Goal: Check status: Check status

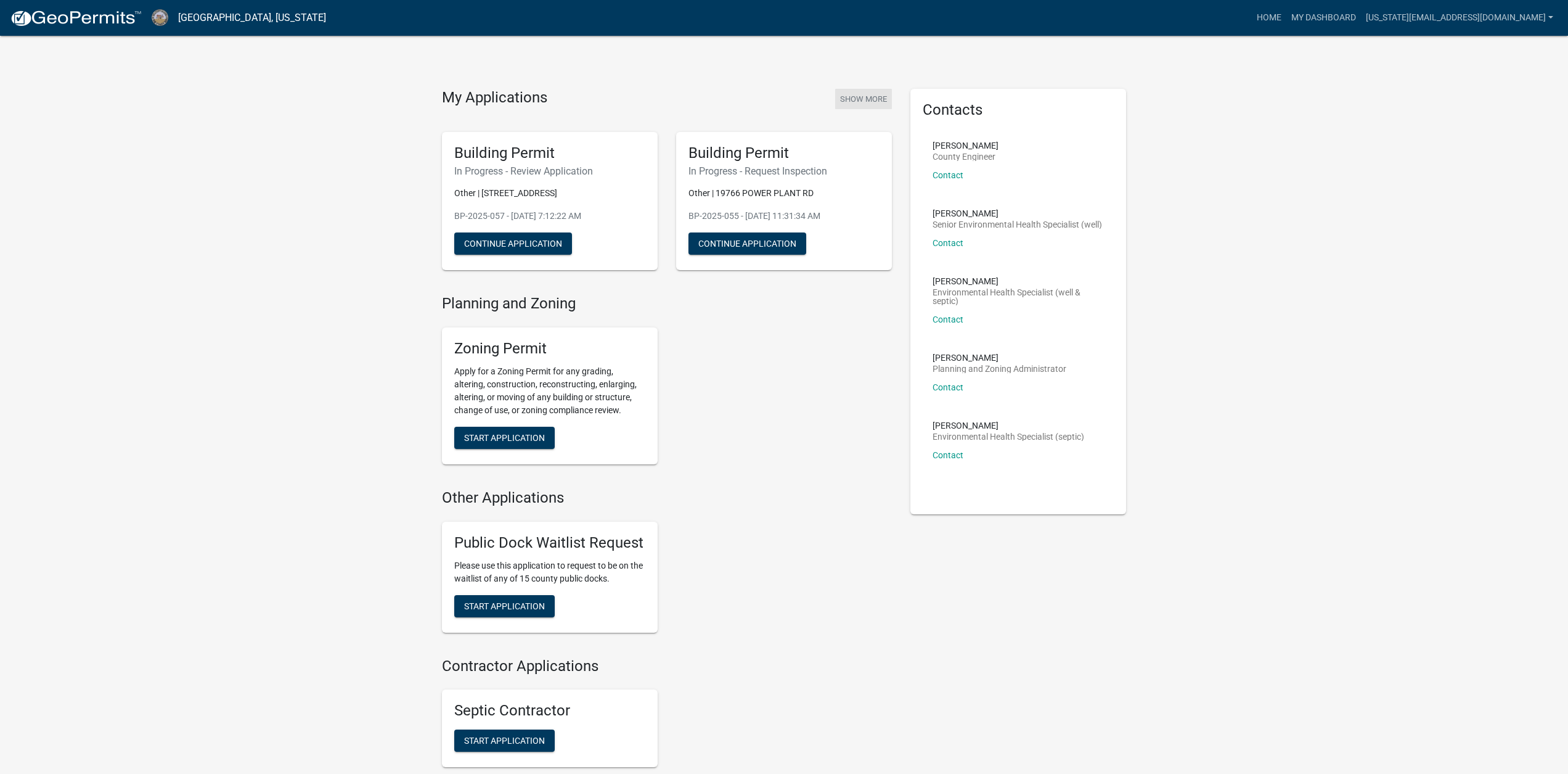
click at [853, 92] on button "Show More" at bounding box center [863, 98] width 57 height 21
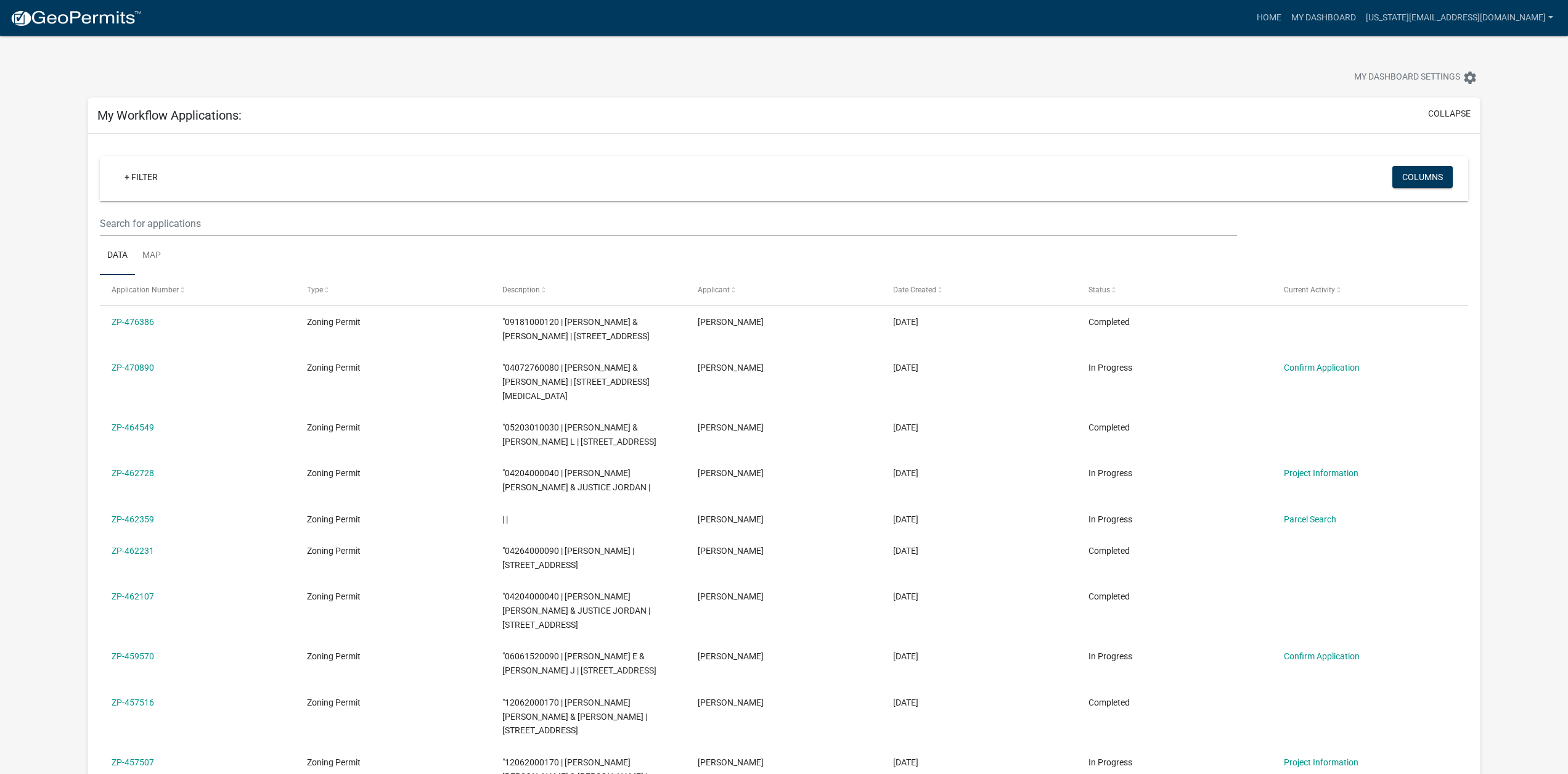
click at [150, 323] on link "ZP-476386" at bounding box center [133, 322] width 42 height 10
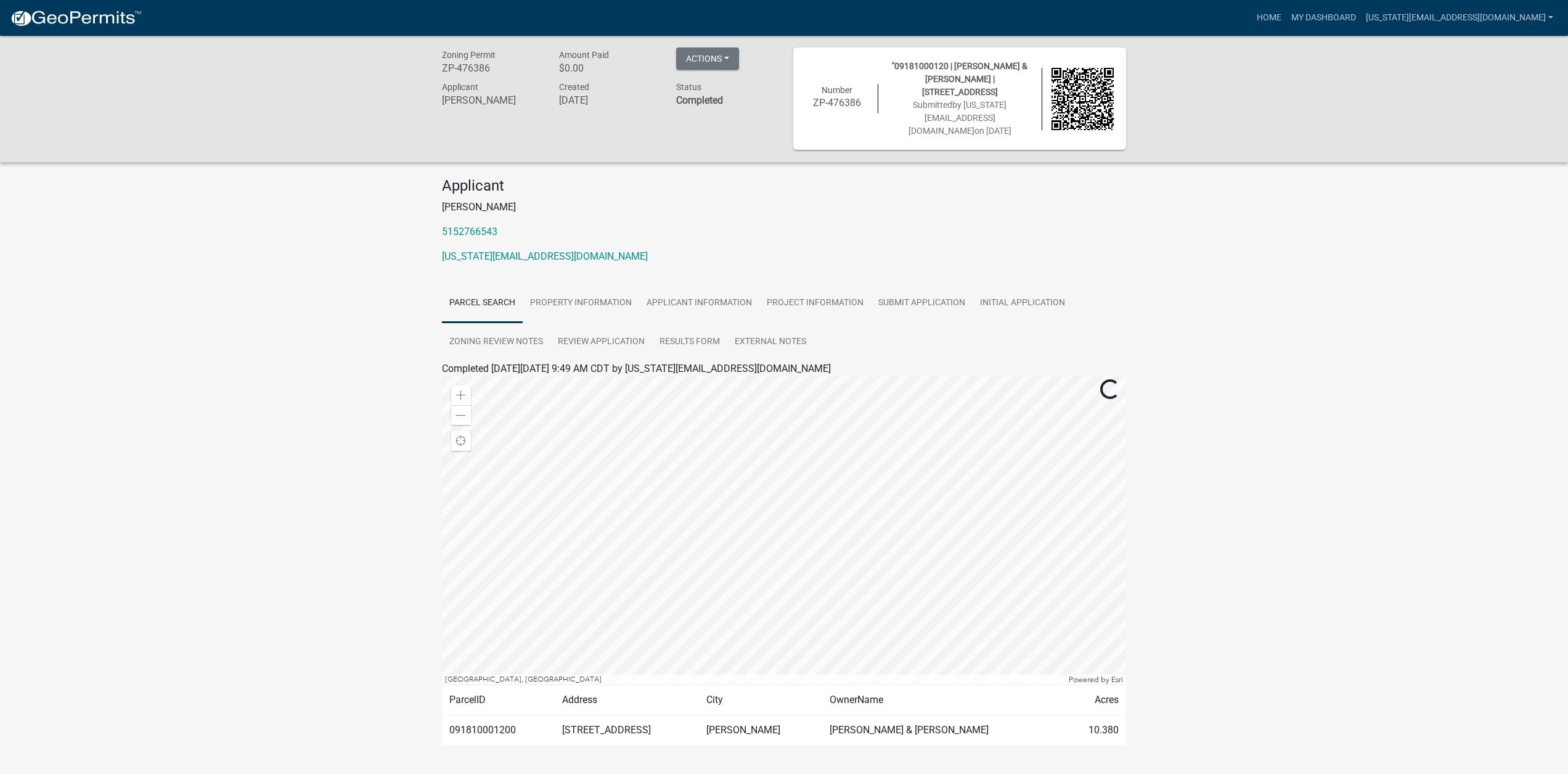
scroll to position [36, 0]
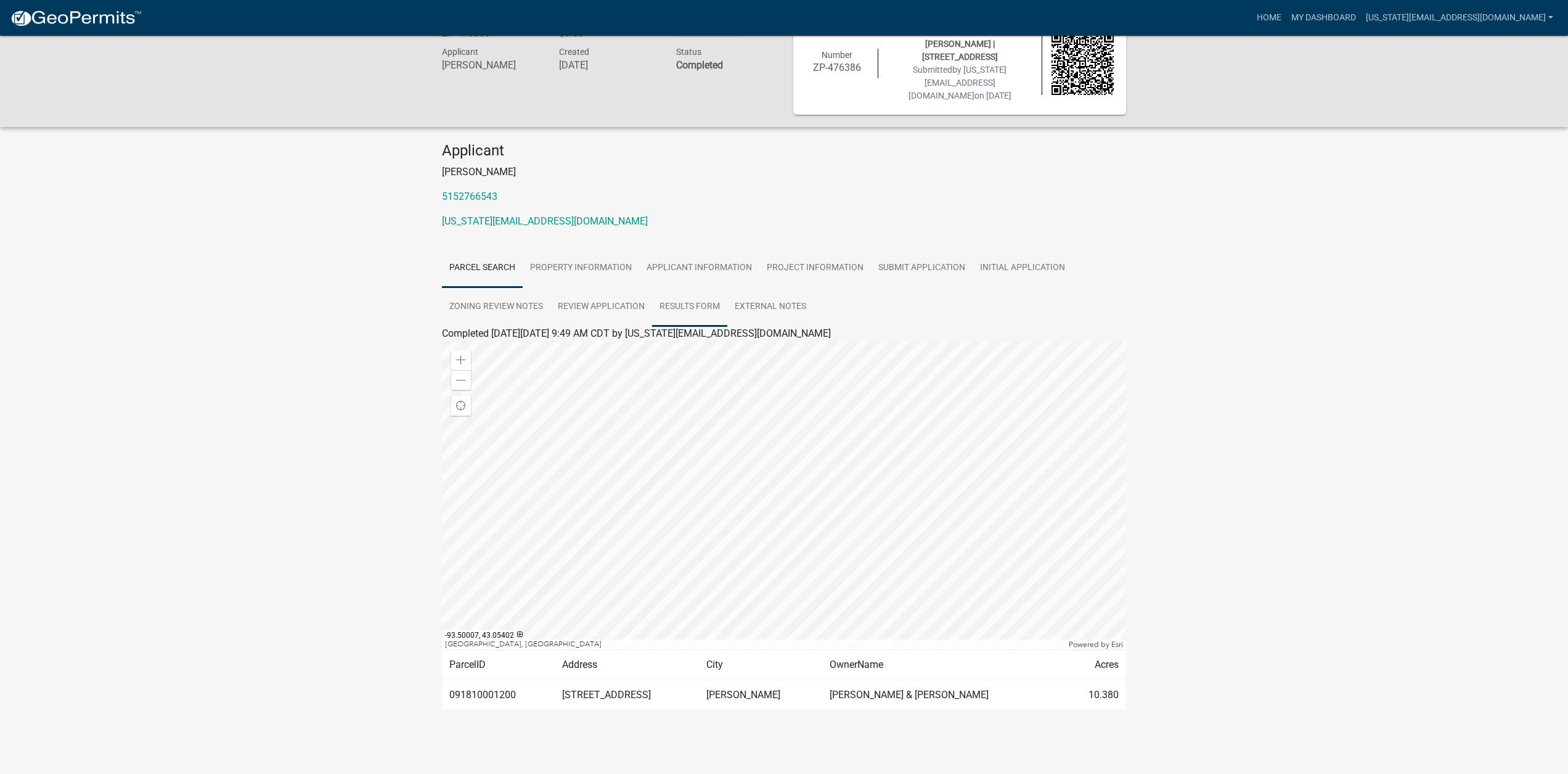
click at [711, 299] on link "Results Form" at bounding box center [690, 307] width 75 height 39
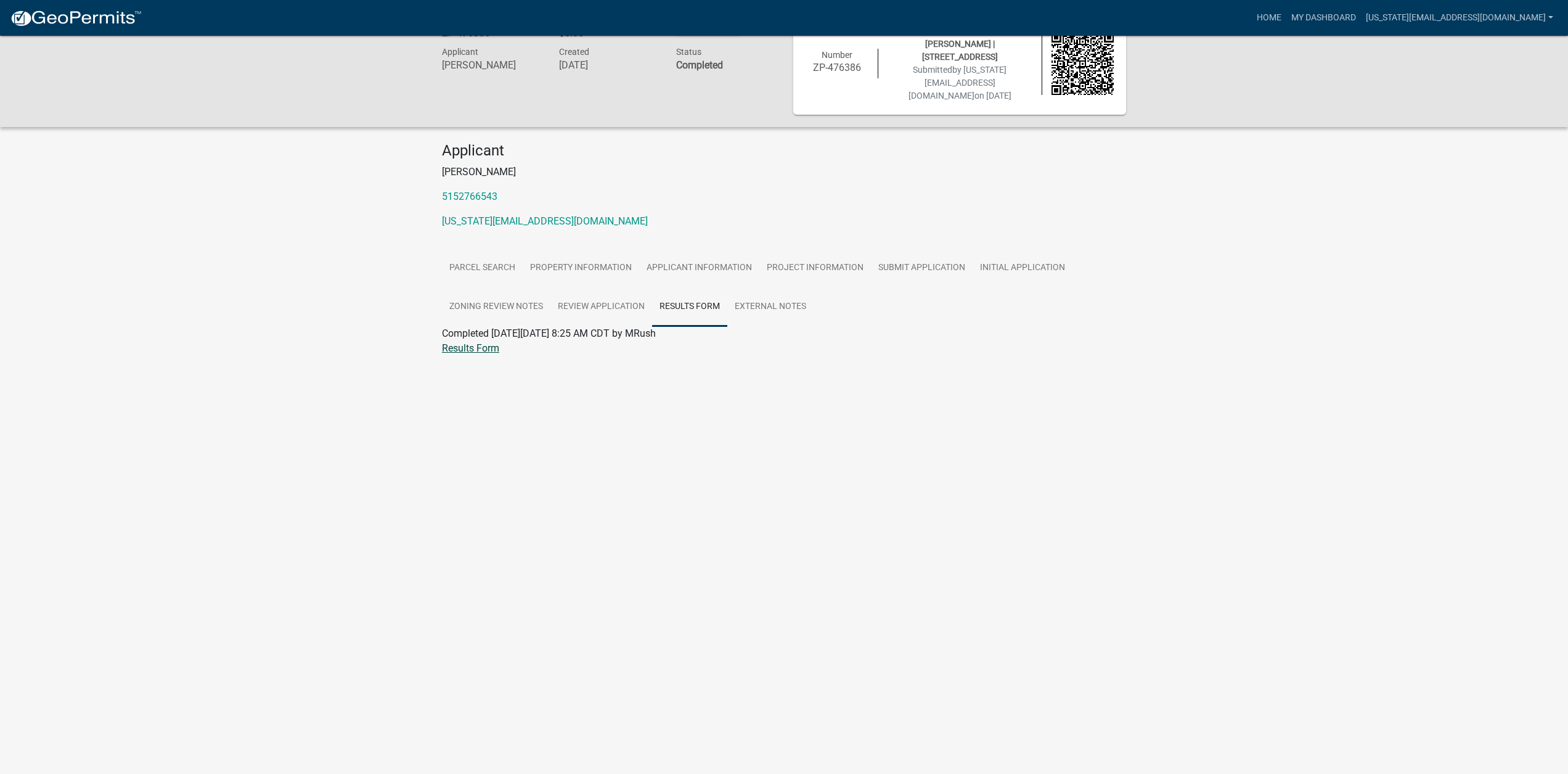
click at [482, 342] on link "Results Form" at bounding box center [470, 348] width 57 height 12
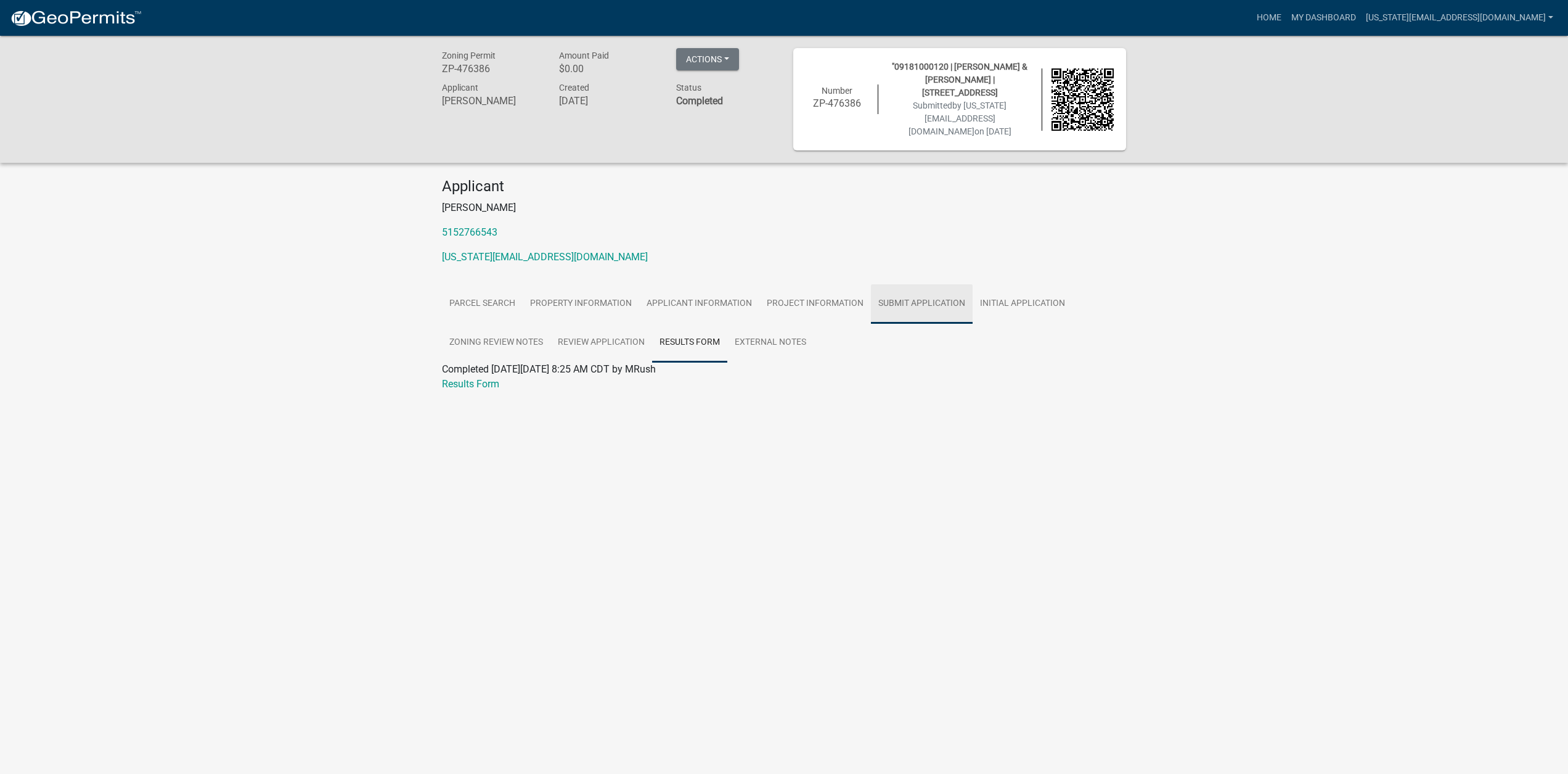
click at [924, 294] on link "Submit Application" at bounding box center [921, 303] width 102 height 39
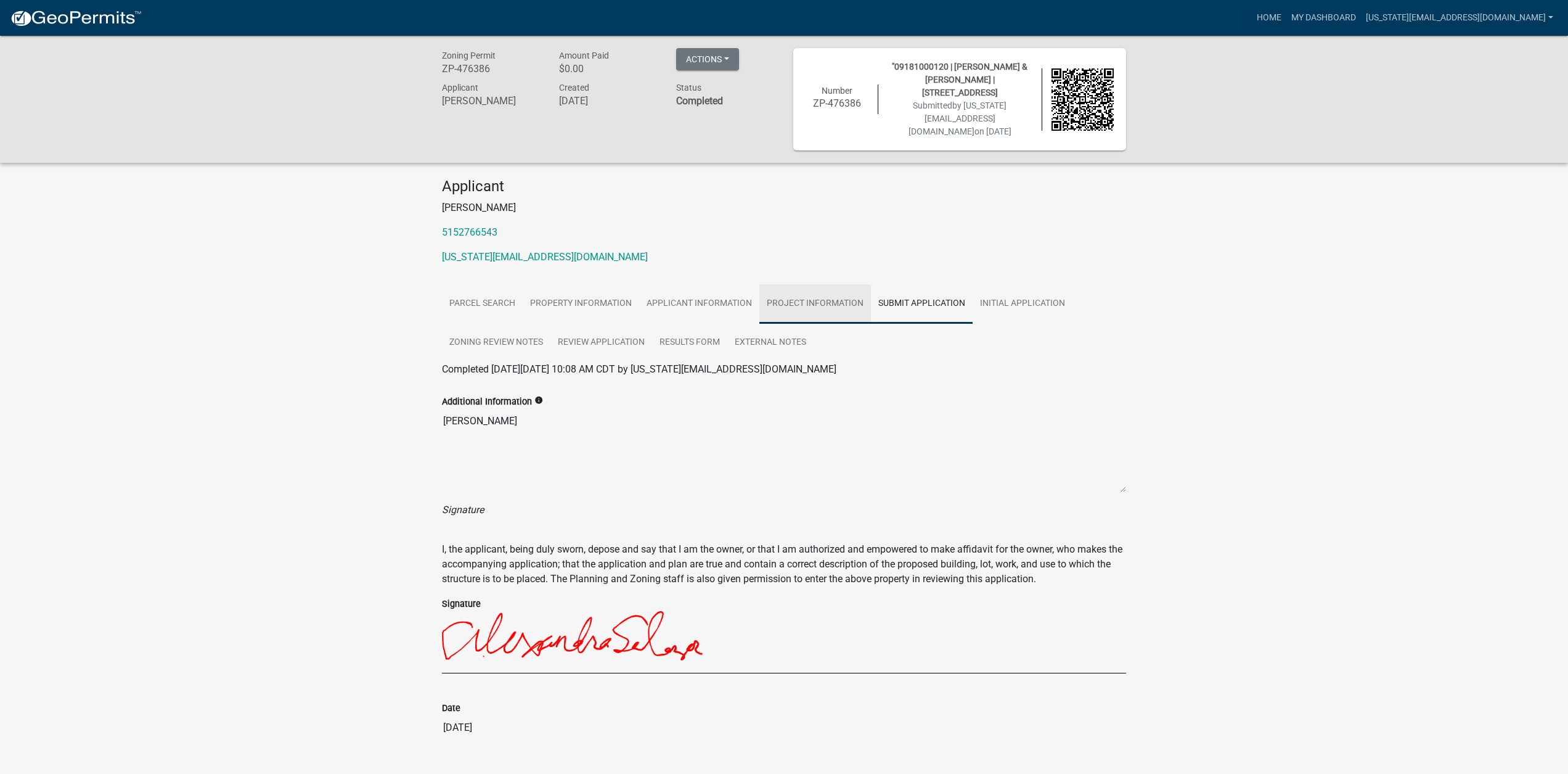
click at [834, 291] on link "Project Information" at bounding box center [815, 303] width 112 height 39
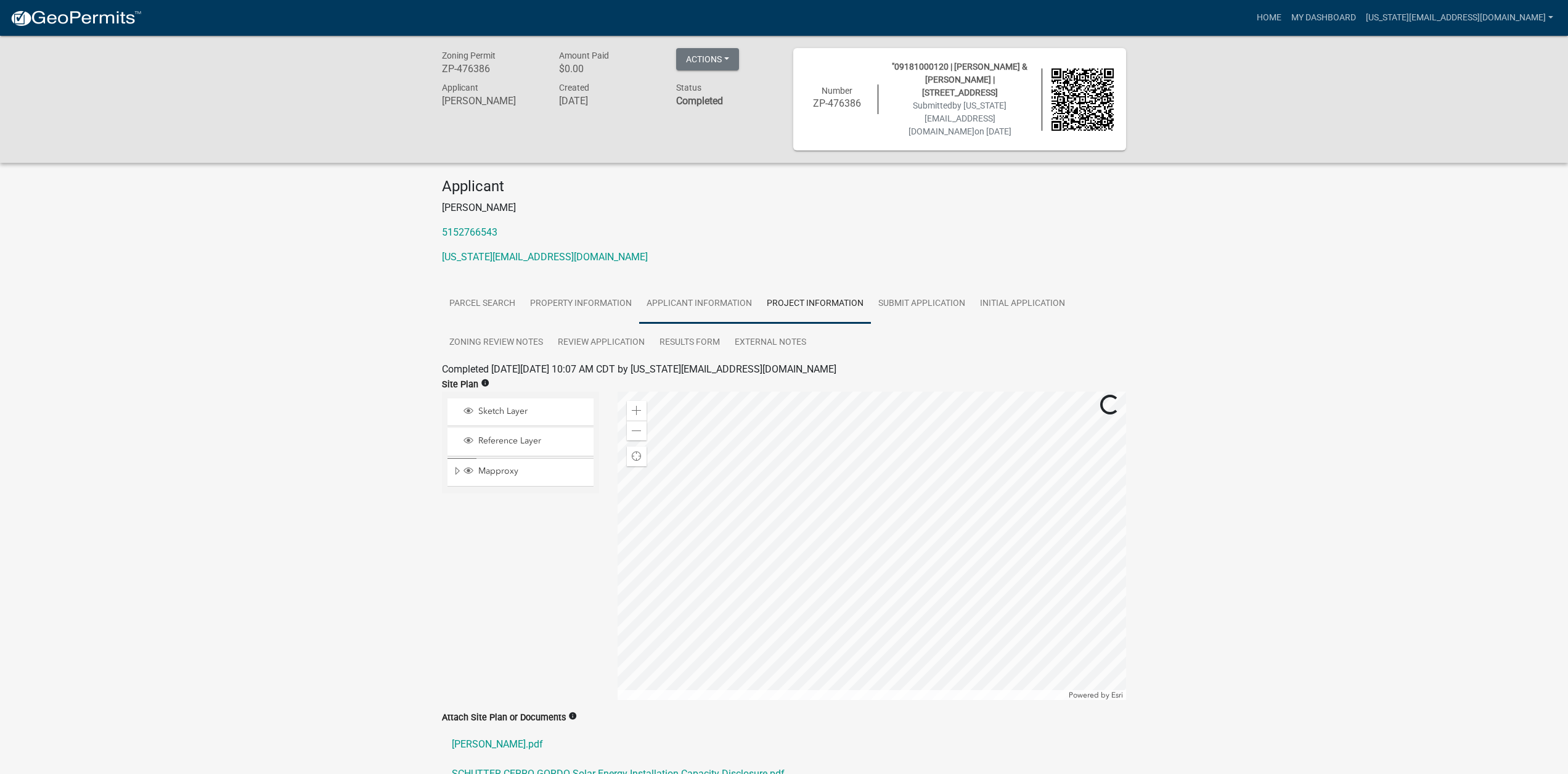
scroll to position [1, 0]
click at [711, 285] on link "Applicant Information" at bounding box center [699, 303] width 120 height 39
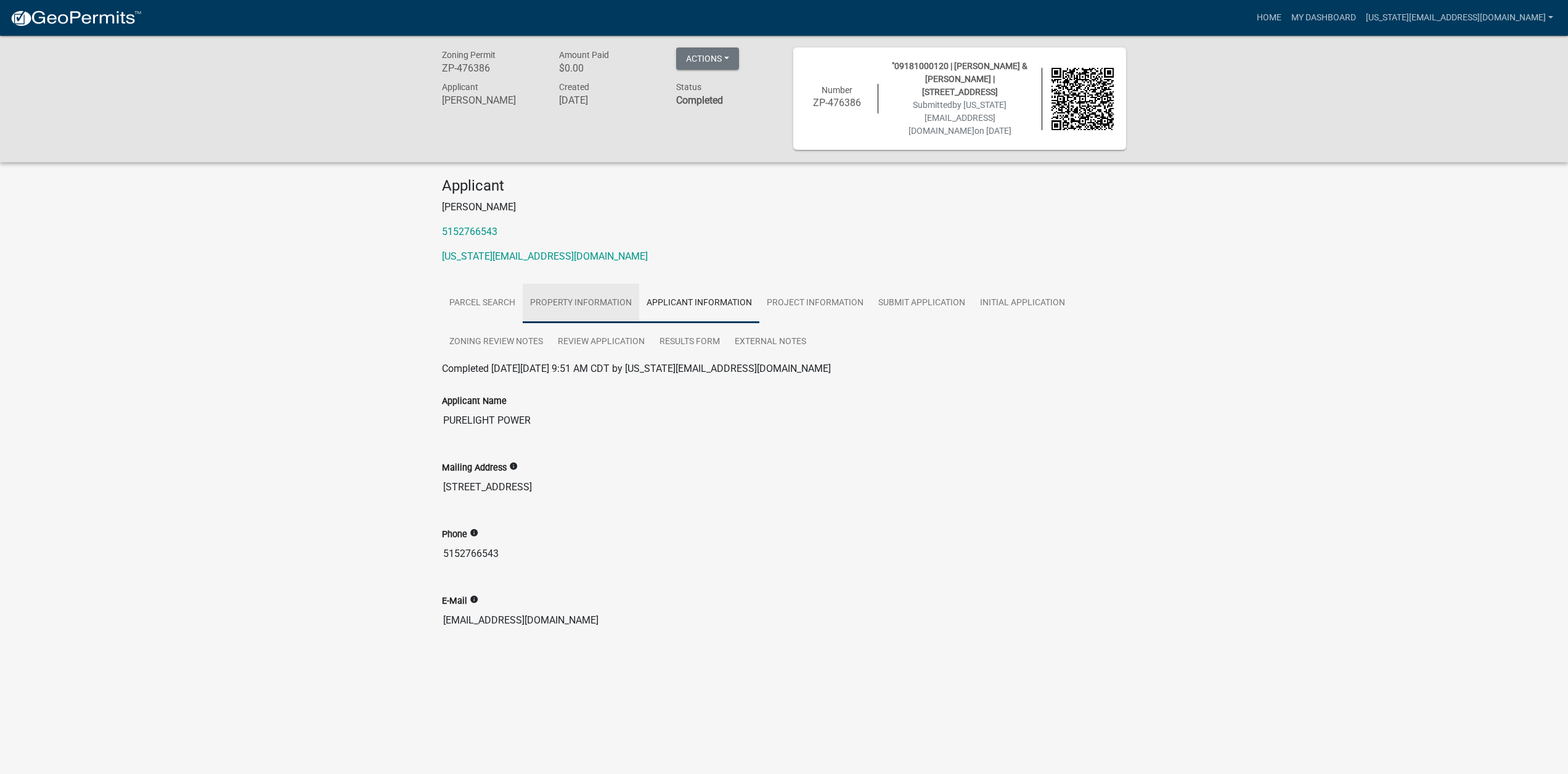
click at [562, 284] on link "Property Information" at bounding box center [581, 303] width 116 height 39
click at [496, 284] on link "Parcel Search" at bounding box center [482, 303] width 81 height 39
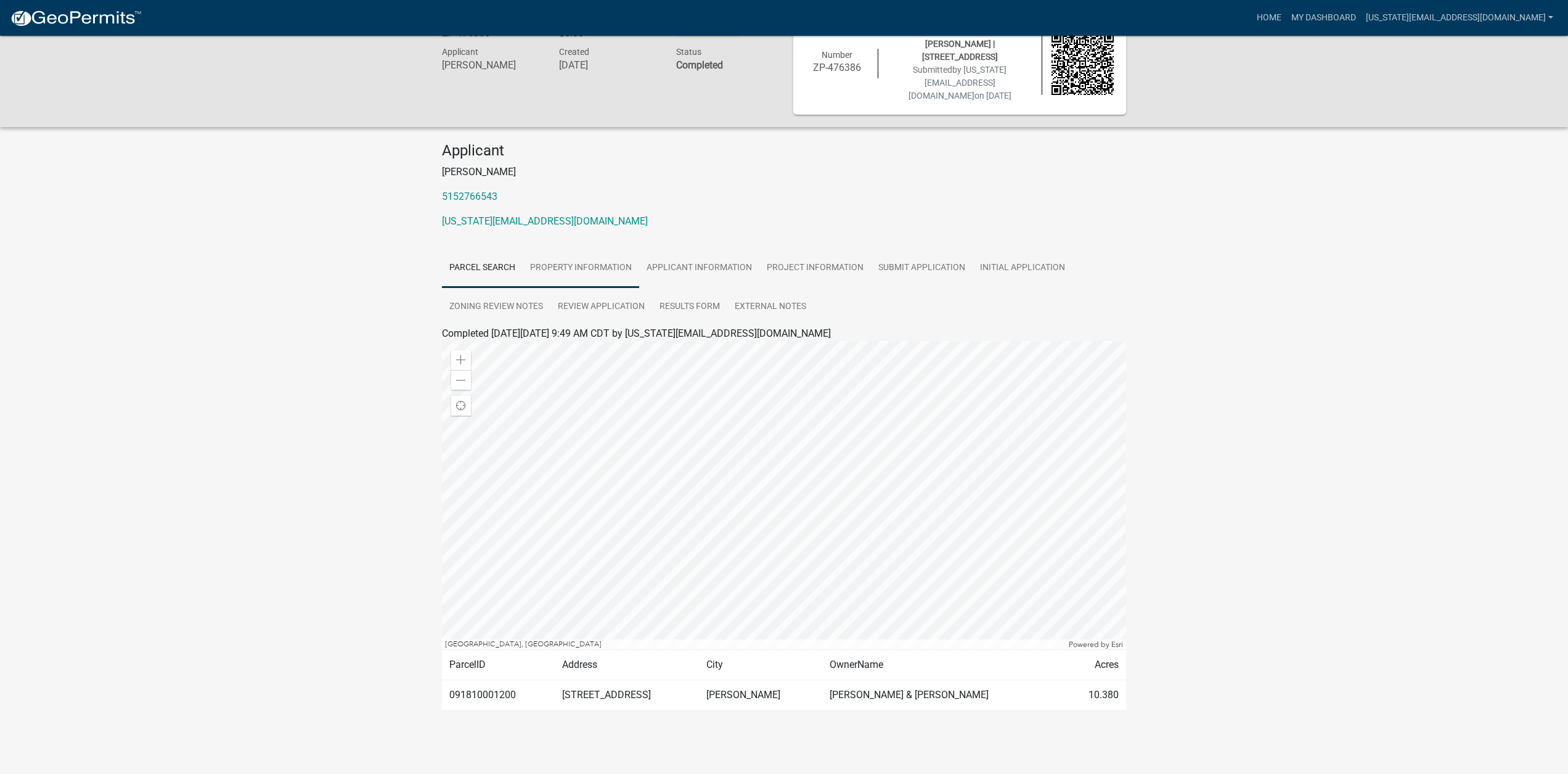
scroll to position [0, 0]
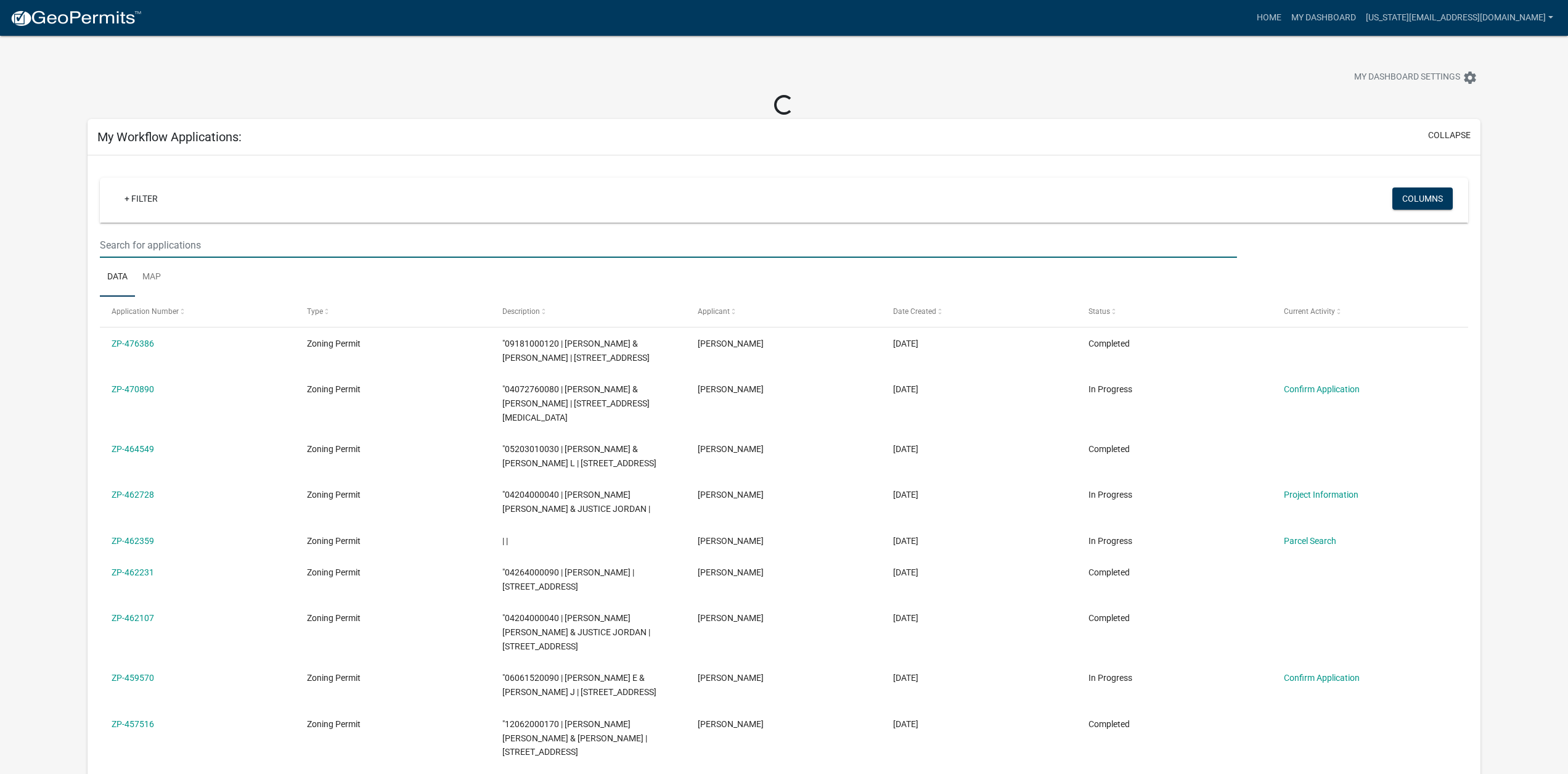
click at [359, 244] on input "text" at bounding box center [668, 245] width 1137 height 26
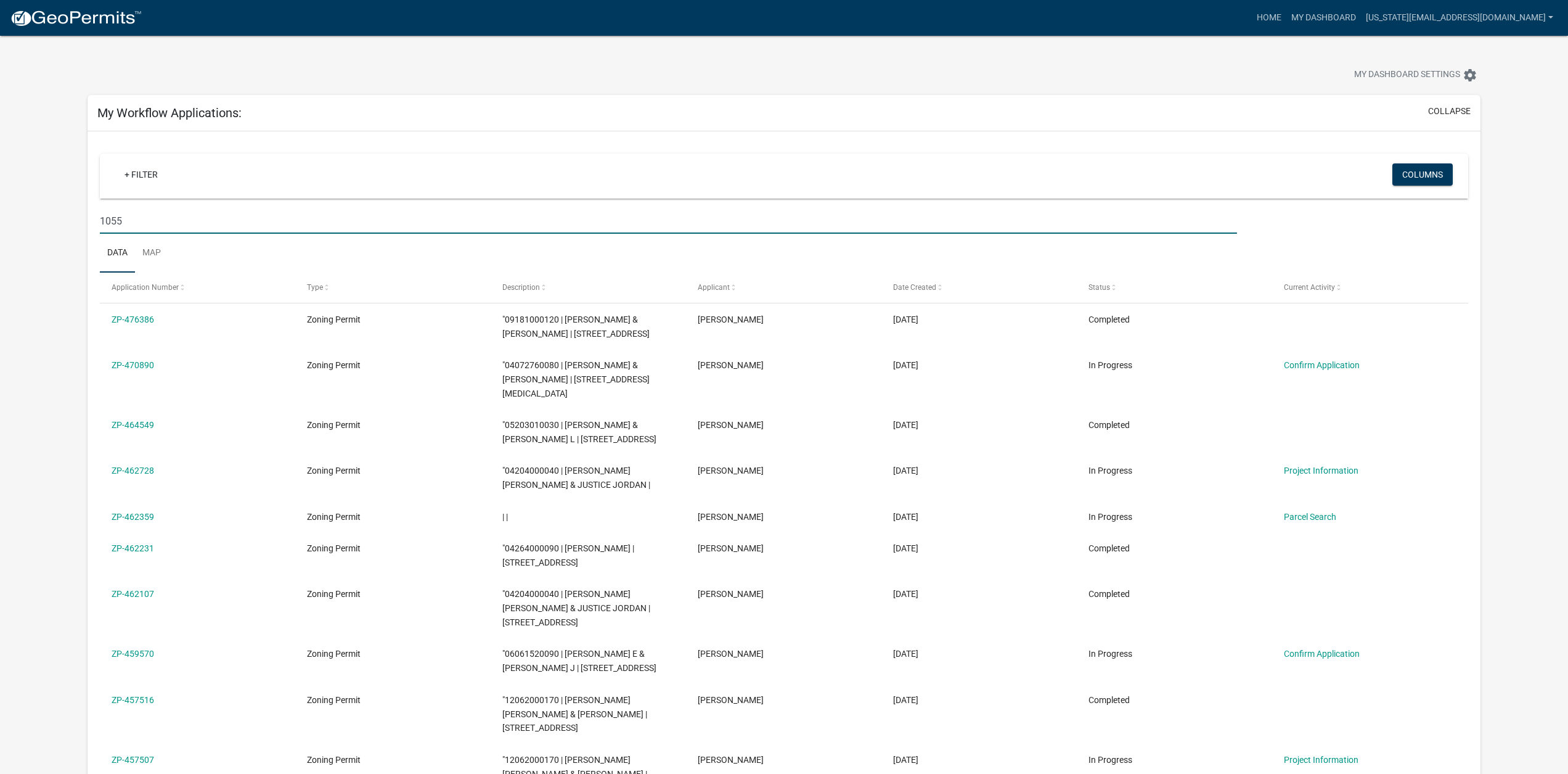
type input "1055"
